Goal: Check status

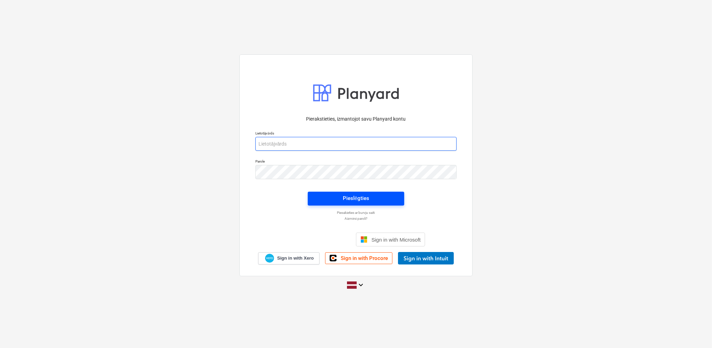
type input "[EMAIL_ADDRESS][DOMAIN_NAME]"
click at [391, 200] on span "Pieslēgties" at bounding box center [356, 198] width 80 height 9
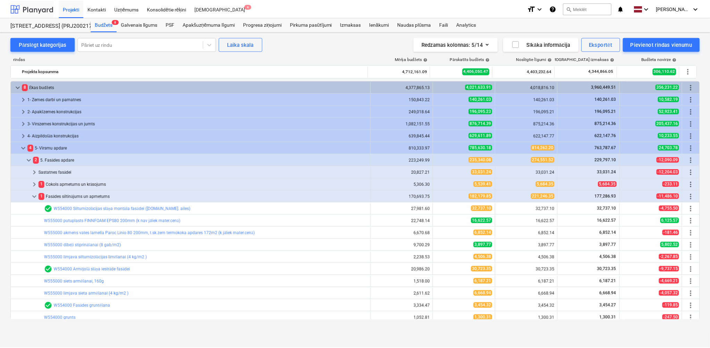
scroll to position [133, 0]
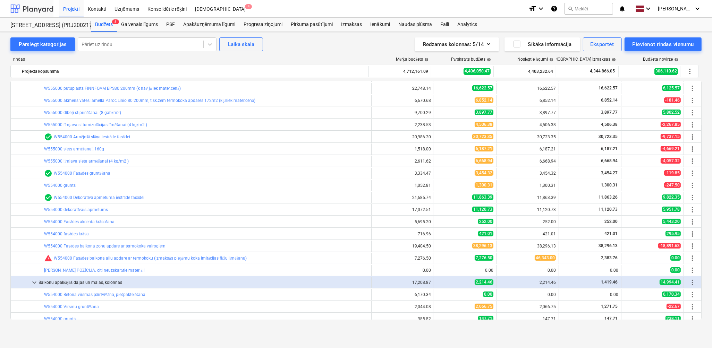
click at [37, 11] on div at bounding box center [31, 8] width 43 height 17
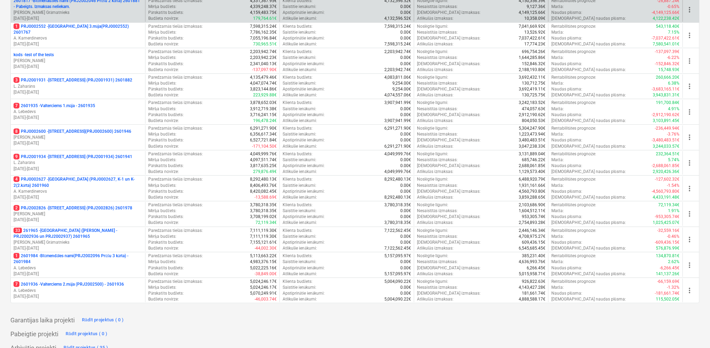
scroll to position [203, 0]
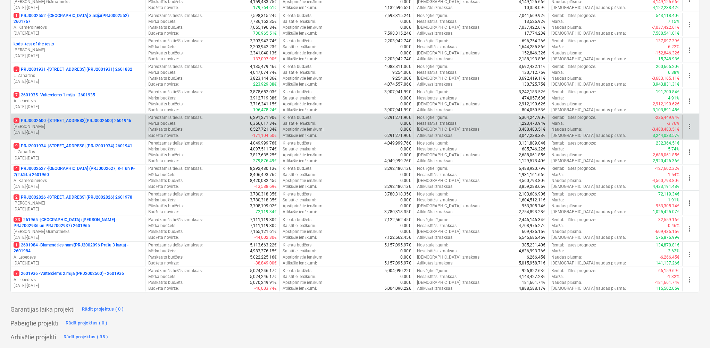
click at [70, 134] on p "[DATE] - [DATE]" at bounding box center [78, 133] width 129 height 6
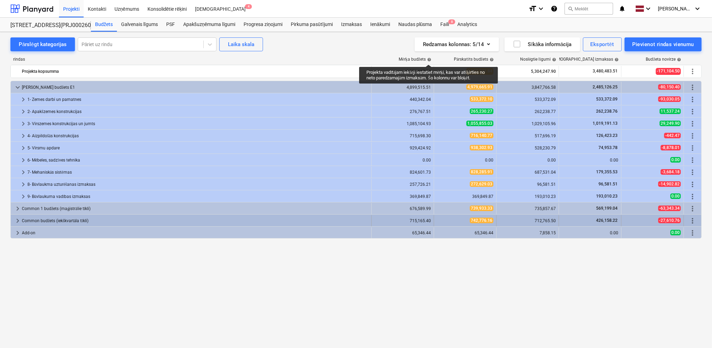
click at [16, 220] on span "keyboard_arrow_right" at bounding box center [18, 221] width 8 height 8
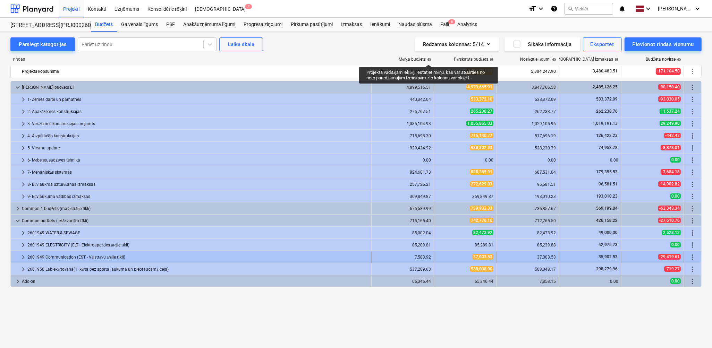
click at [23, 255] on span "keyboard_arrow_right" at bounding box center [23, 257] width 8 height 8
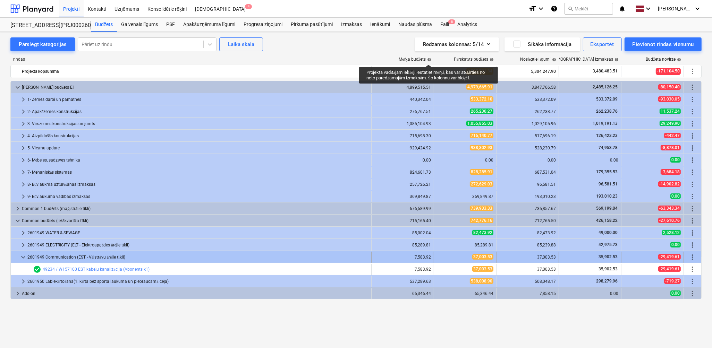
click at [21, 257] on span "keyboard_arrow_down" at bounding box center [23, 257] width 8 height 8
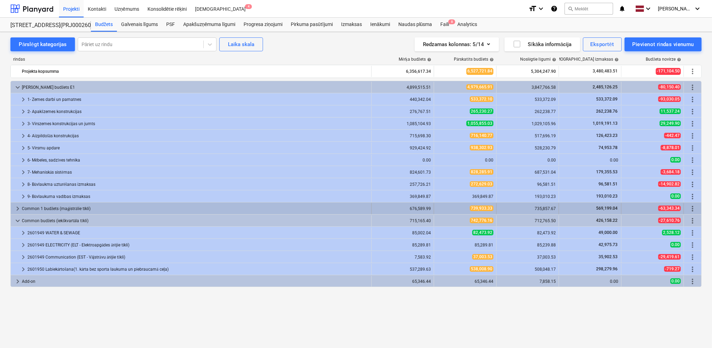
click at [19, 211] on span "keyboard_arrow_right" at bounding box center [18, 209] width 8 height 8
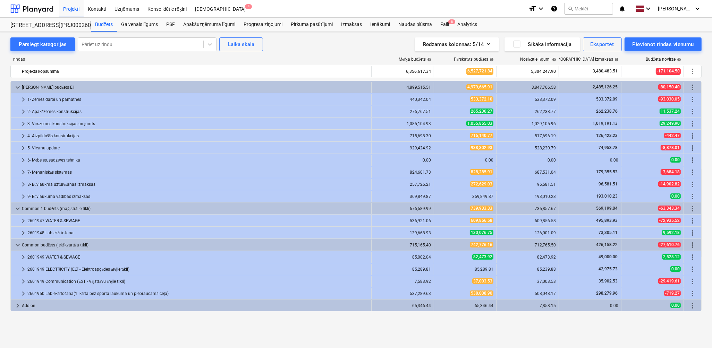
click at [19, 211] on span "keyboard_arrow_down" at bounding box center [18, 209] width 8 height 8
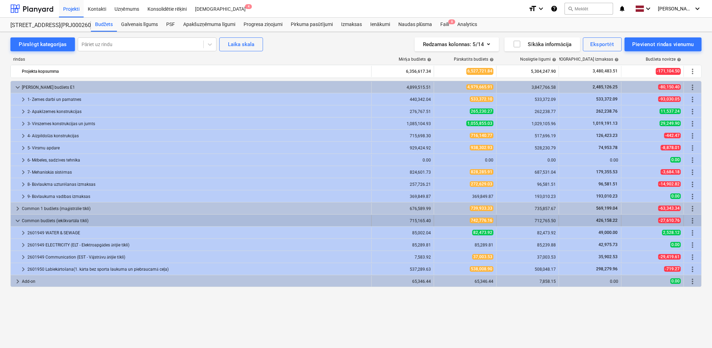
click at [18, 221] on span "keyboard_arrow_down" at bounding box center [18, 221] width 8 height 8
